Goal: Obtain resource: Download file/media

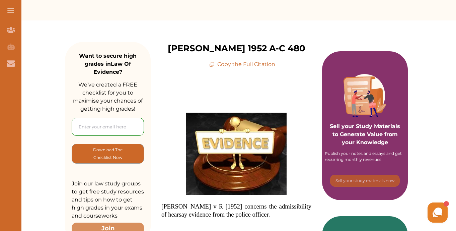
scroll to position [33, 0]
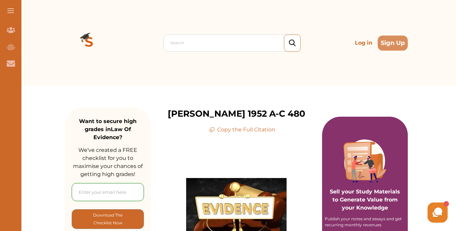
click at [228, 129] on p "Copy the Full Citation" at bounding box center [242, 130] width 66 height 8
click at [212, 129] on icon at bounding box center [211, 129] width 5 height 5
click at [212, 130] on icon at bounding box center [211, 129] width 5 height 5
click at [212, 129] on icon at bounding box center [211, 129] width 5 height 5
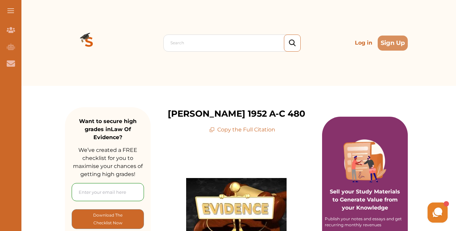
click at [245, 130] on p "Copy the Full Citation" at bounding box center [242, 130] width 66 height 8
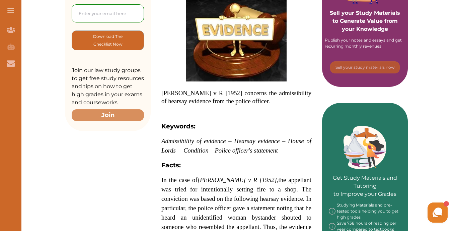
scroll to position [148, 0]
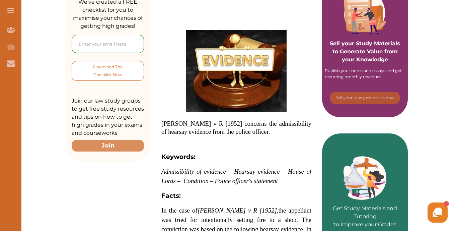
click at [118, 72] on p "Download The Checklist Now" at bounding box center [107, 71] width 45 height 16
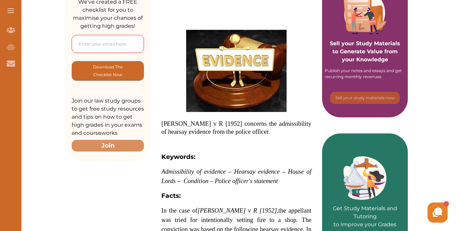
drag, startPoint x: 103, startPoint y: 172, endPoint x: 100, endPoint y: 161, distance: 10.9
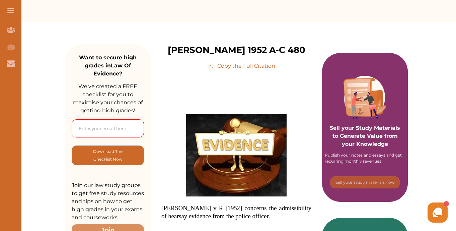
scroll to position [48, 0]
